Goal: Navigation & Orientation: Understand site structure

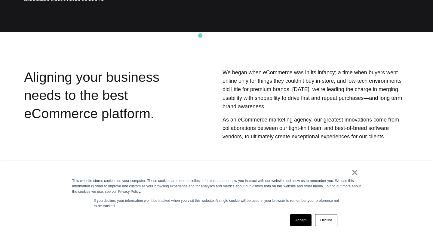
scroll to position [132, 0]
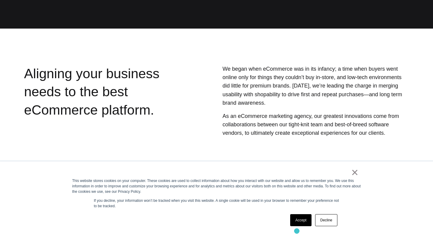
click at [295, 232] on div "× This website stores cookies on your computer. These cookies are used to colle…" at bounding box center [216, 197] width 300 height 73
click at [296, 217] on link "Accept" at bounding box center [300, 220] width 21 height 12
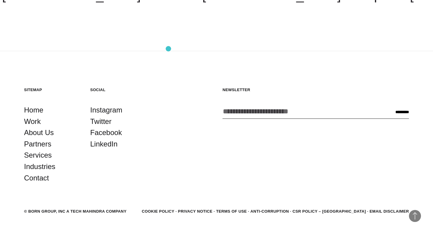
scroll to position [972, 0]
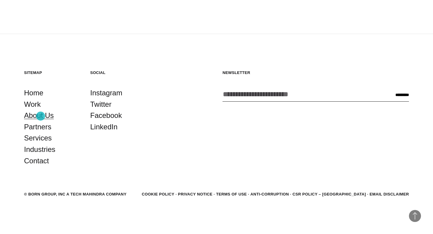
click at [41, 116] on link "About Us" at bounding box center [39, 115] width 30 height 11
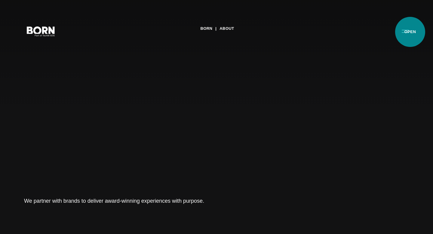
click at [410, 32] on button "Primary Menu" at bounding box center [405, 31] width 14 height 13
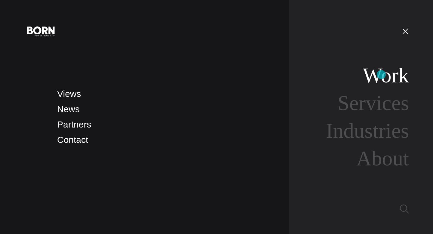
click at [381, 74] on link "Work" at bounding box center [385, 75] width 46 height 23
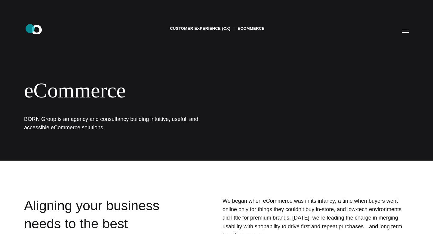
click at [30, 29] on icon ".st0{display:none;} .st1{display:inline;} .st2{font-family:'HelveticaNeue-Mediu…" at bounding box center [41, 31] width 38 height 16
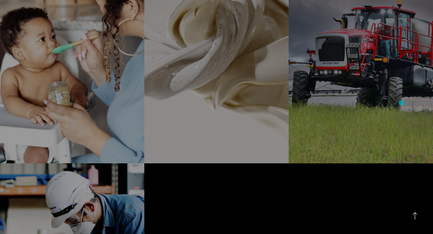
scroll to position [1421, 0]
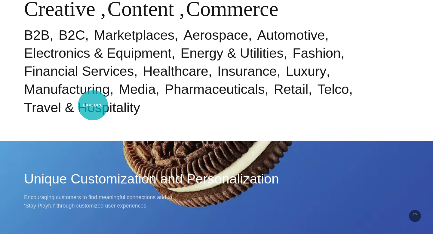
scroll to position [428, 0]
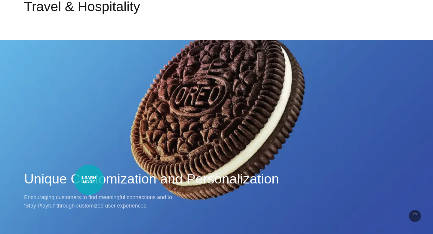
click at [89, 180] on h2 "Unique Customization and Personalization" at bounding box center [216, 179] width 384 height 18
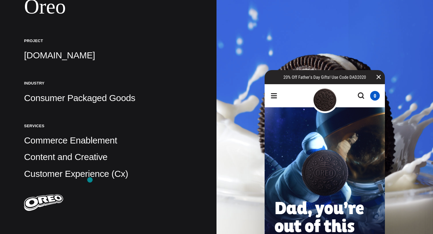
scroll to position [142, 0]
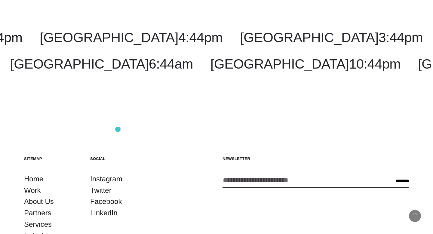
scroll to position [1699, 0]
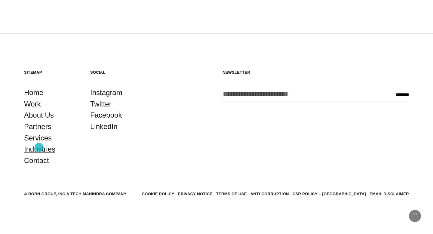
click at [38, 147] on link "Industries" at bounding box center [39, 148] width 31 height 11
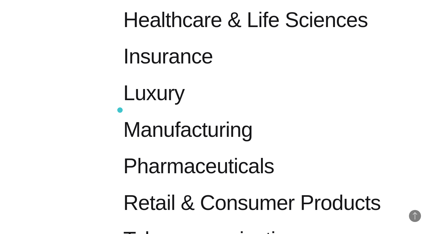
scroll to position [591, 0]
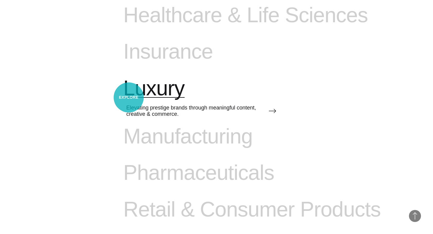
click at [129, 97] on span "Luxury" at bounding box center [153, 88] width 61 height 25
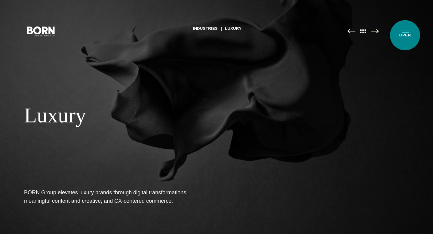
click at [405, 35] on button "Primary Menu" at bounding box center [405, 31] width 14 height 13
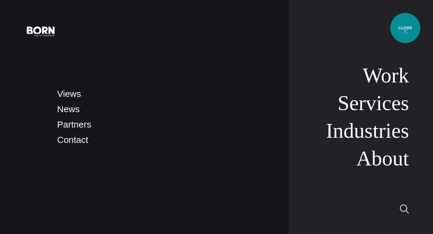
click at [405, 28] on button "Primary Menu" at bounding box center [405, 31] width 14 height 13
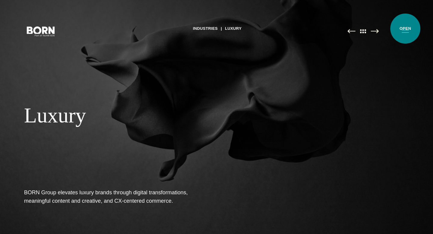
click at [405, 29] on button "Primary Menu" at bounding box center [405, 31] width 14 height 13
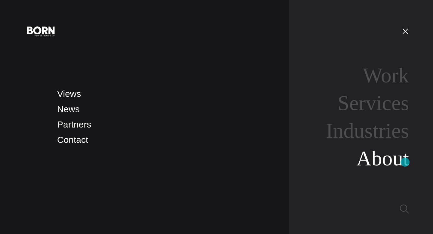
click at [405, 162] on link "About" at bounding box center [382, 158] width 53 height 23
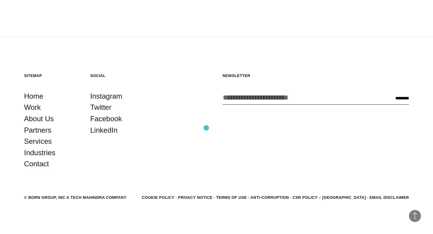
scroll to position [2090, 0]
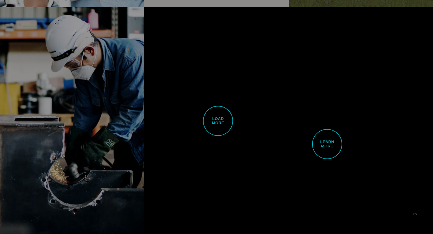
scroll to position [1505, 0]
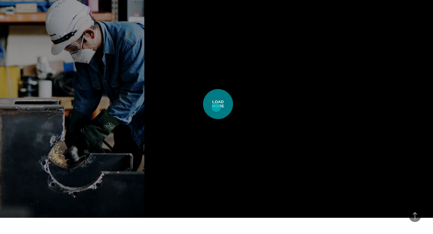
click at [216, 107] on span "Load More" at bounding box center [218, 104] width 30 height 30
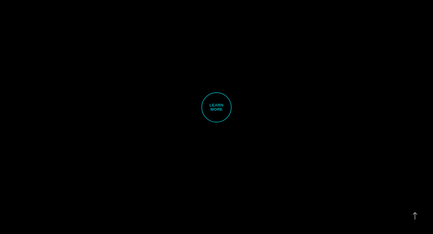
scroll to position [2366, 0]
